Goal: Information Seeking & Learning: Check status

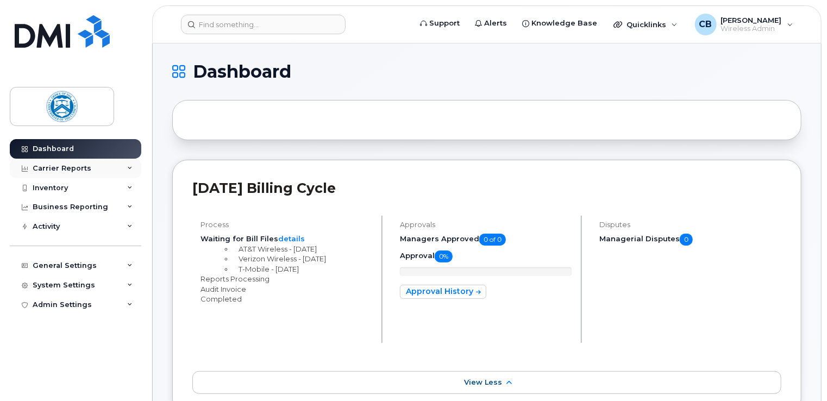
click at [54, 170] on div "Carrier Reports" at bounding box center [62, 168] width 59 height 9
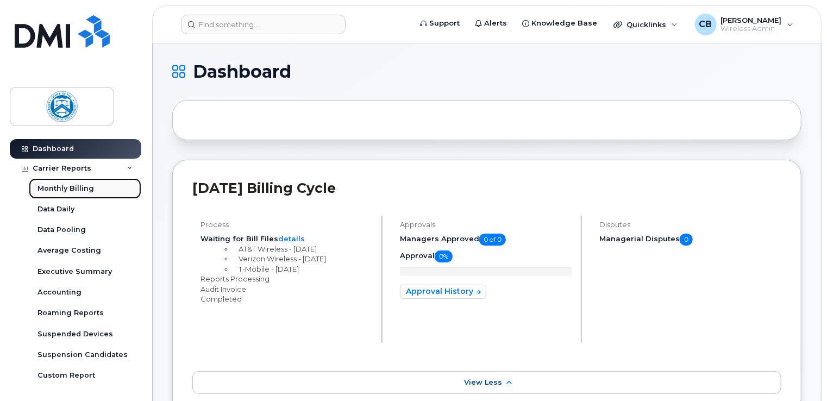
click at [70, 186] on div "Monthly Billing" at bounding box center [65, 189] width 56 height 10
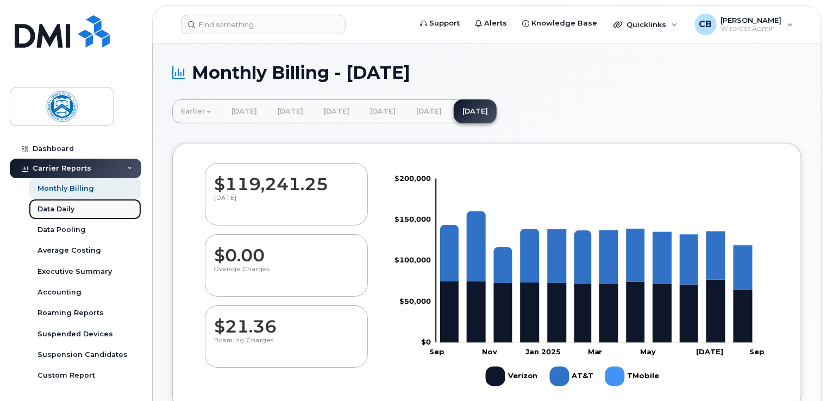
click at [65, 208] on div "Data Daily" at bounding box center [55, 209] width 37 height 10
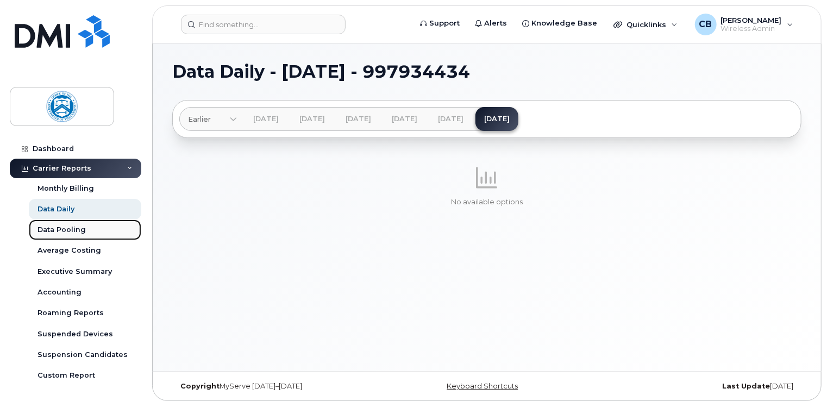
click at [74, 231] on div "Data Pooling" at bounding box center [61, 230] width 48 height 10
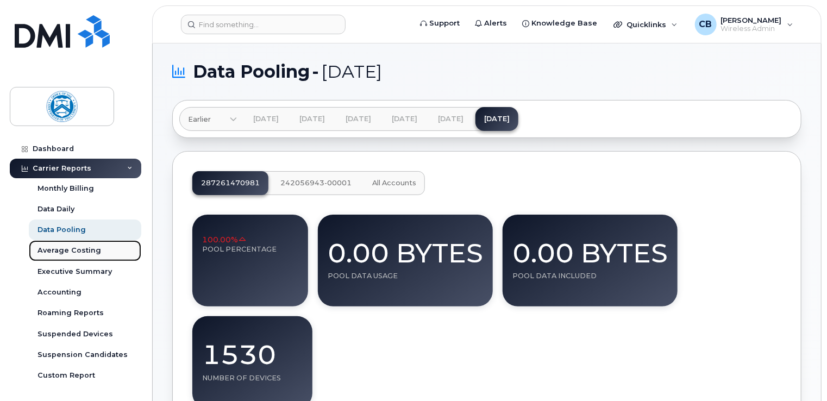
click at [84, 249] on div "Average Costing" at bounding box center [69, 250] width 64 height 10
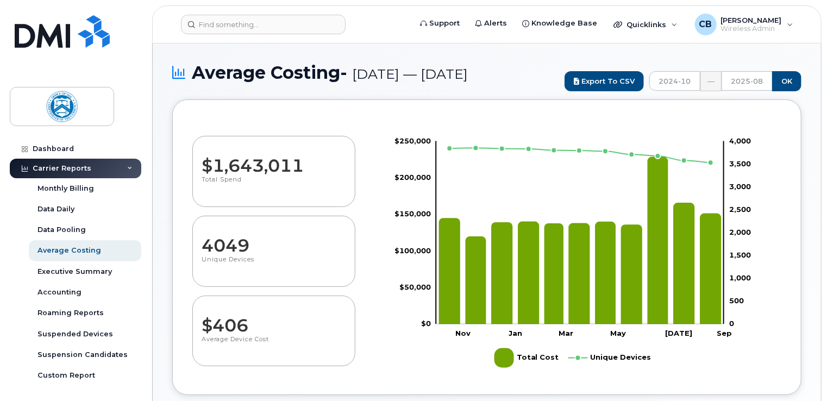
select select "100"
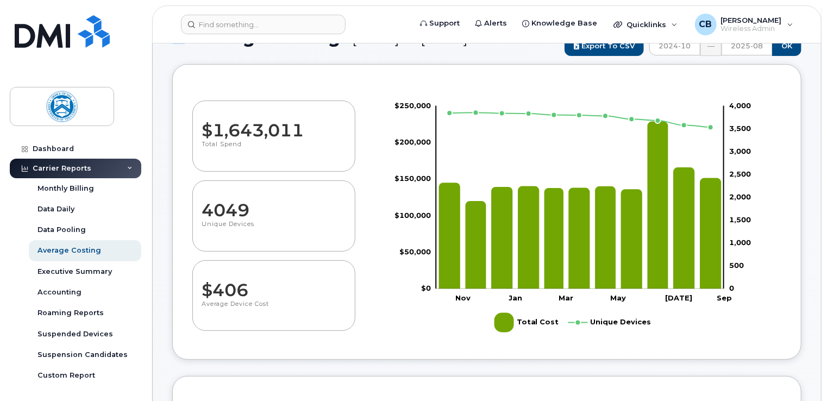
scroll to position [54, 0]
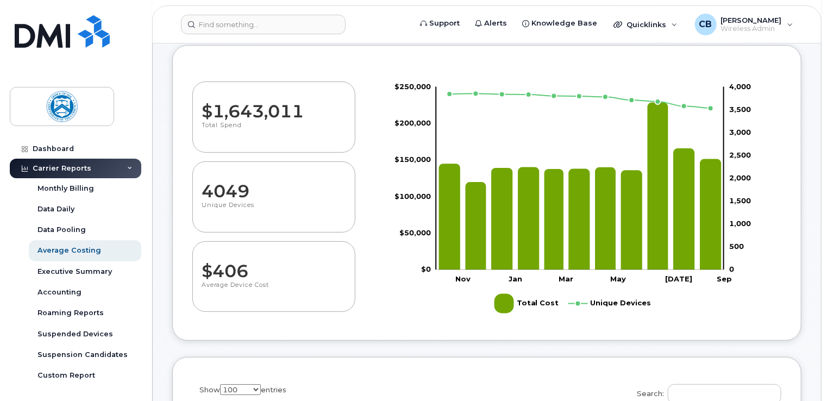
click at [250, 121] on dd "$1,643,011" at bounding box center [272, 106] width 143 height 30
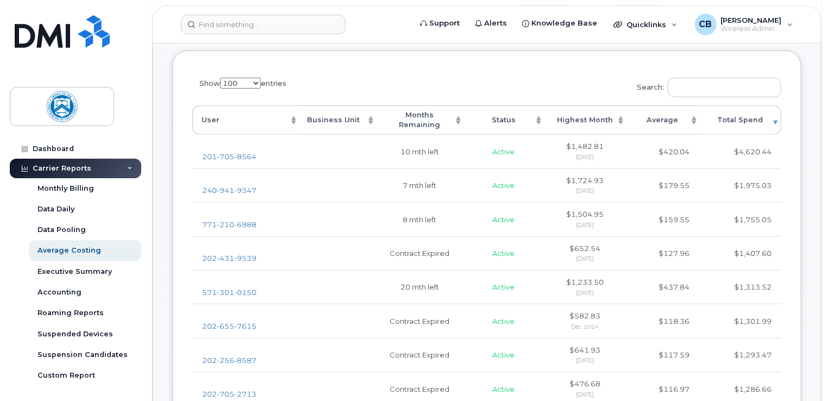
scroll to position [380, 0]
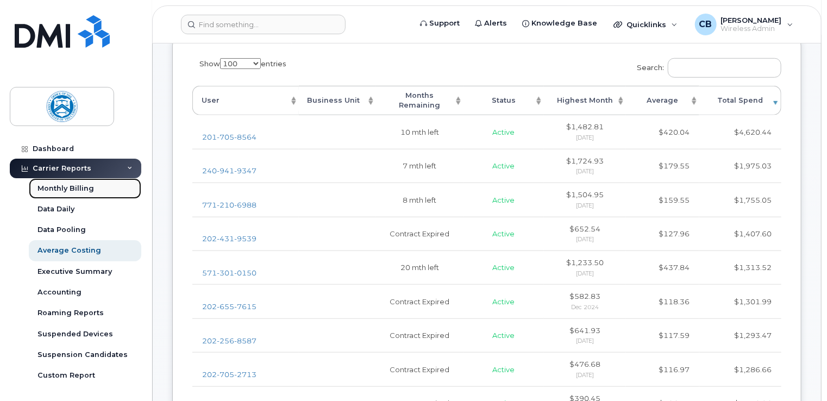
click at [87, 189] on div "Monthly Billing" at bounding box center [65, 189] width 56 height 10
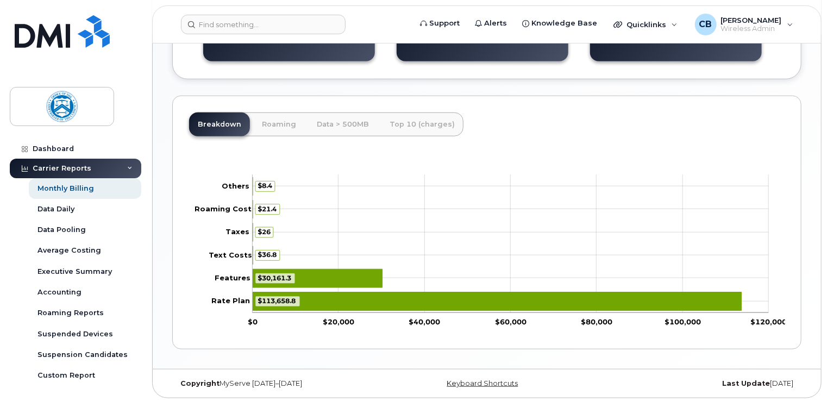
scroll to position [447, 0]
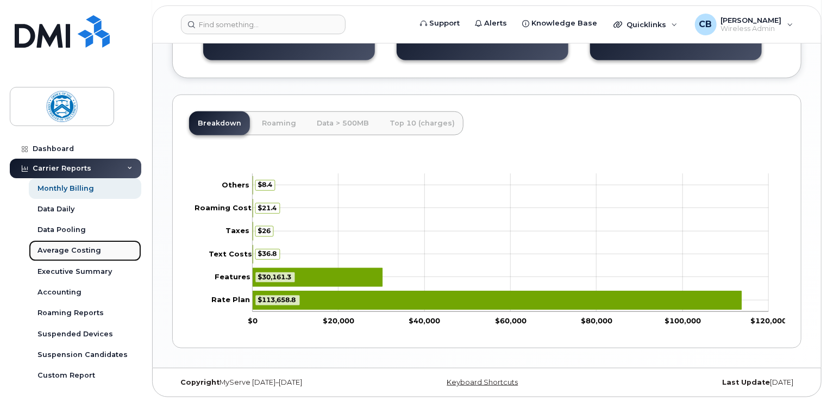
click at [72, 246] on div "Average Costing" at bounding box center [69, 250] width 64 height 10
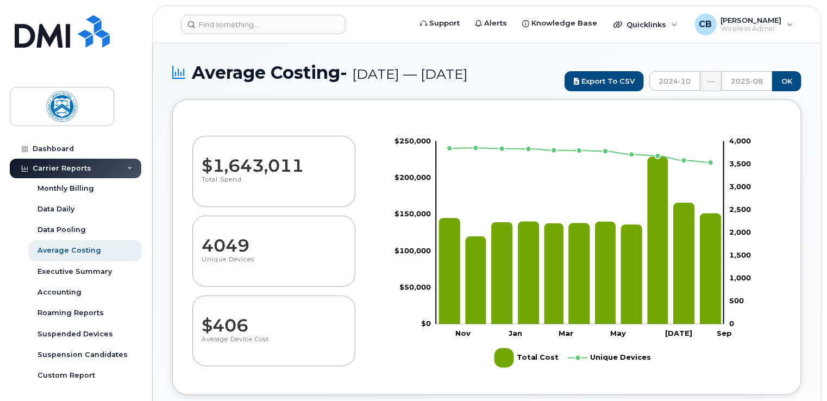
select select "100"
click at [80, 273] on div "Executive Summary" at bounding box center [74, 272] width 74 height 10
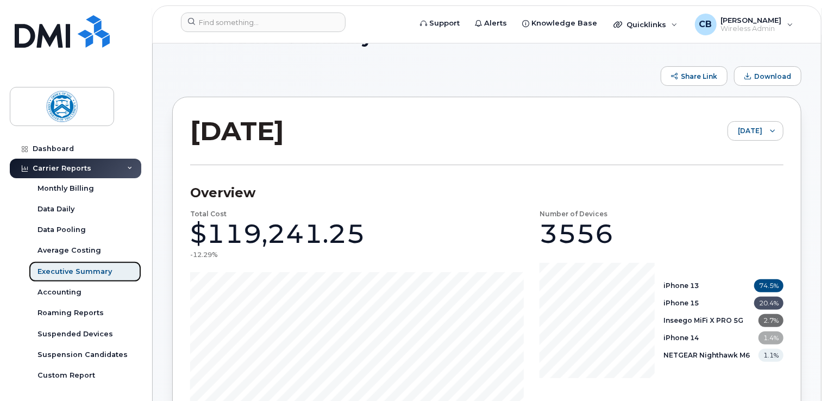
scroll to position [54, 0]
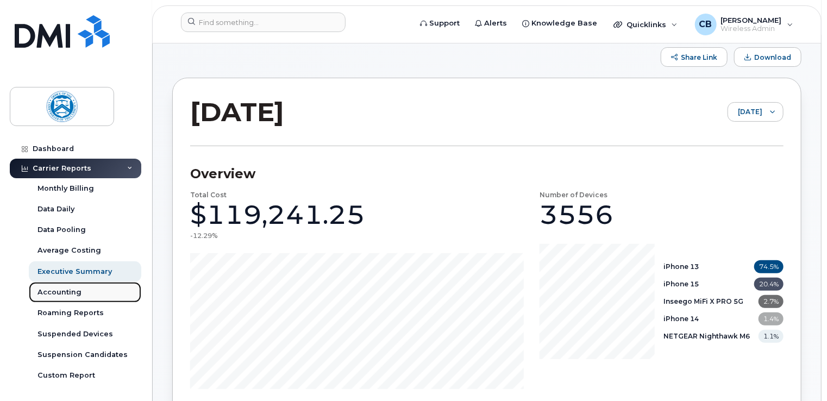
click at [64, 291] on div "Accounting" at bounding box center [59, 292] width 44 height 10
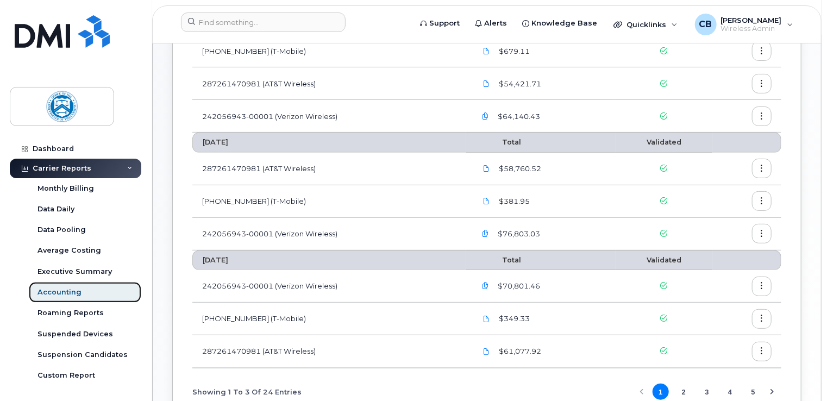
scroll to position [163, 0]
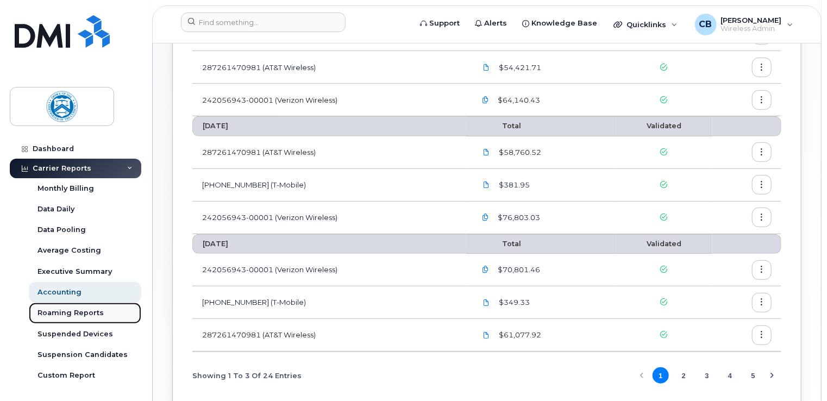
click at [79, 314] on div "Roaming Reports" at bounding box center [70, 313] width 66 height 10
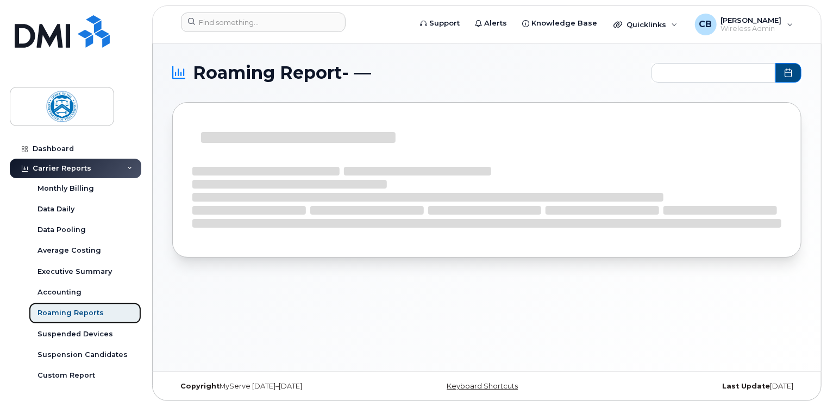
type input "2024-10 - 2025-08"
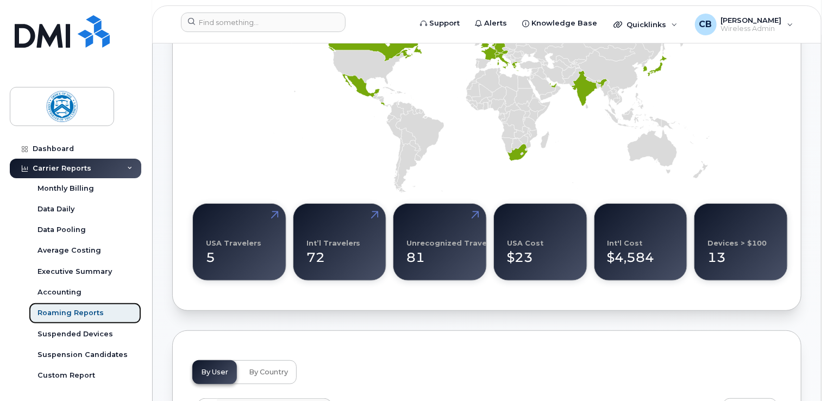
scroll to position [217, 0]
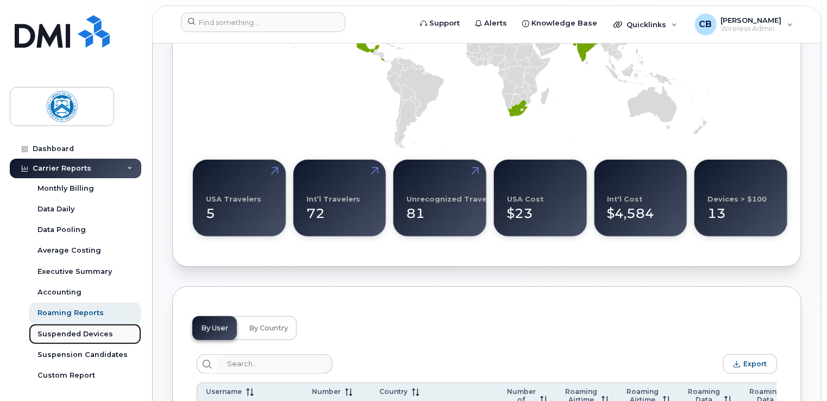
click at [89, 331] on div "Suspended Devices" at bounding box center [74, 334] width 75 height 10
